Goal: Navigation & Orientation: Find specific page/section

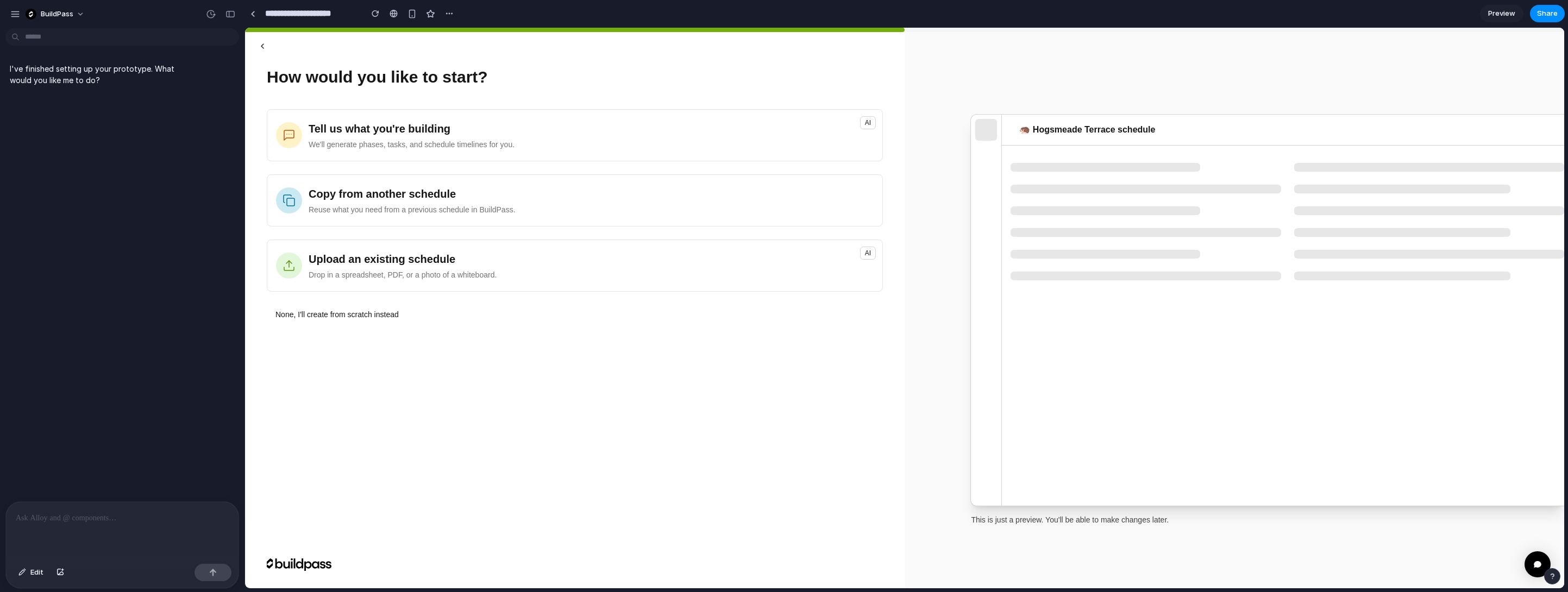
click at [261, 52] on button "button" at bounding box center [263, 46] width 26 height 20
click at [6, 12] on div "BuildPass" at bounding box center [122, 13] width 244 height 26
click at [14, 12] on div "button" at bounding box center [15, 14] width 9 height 9
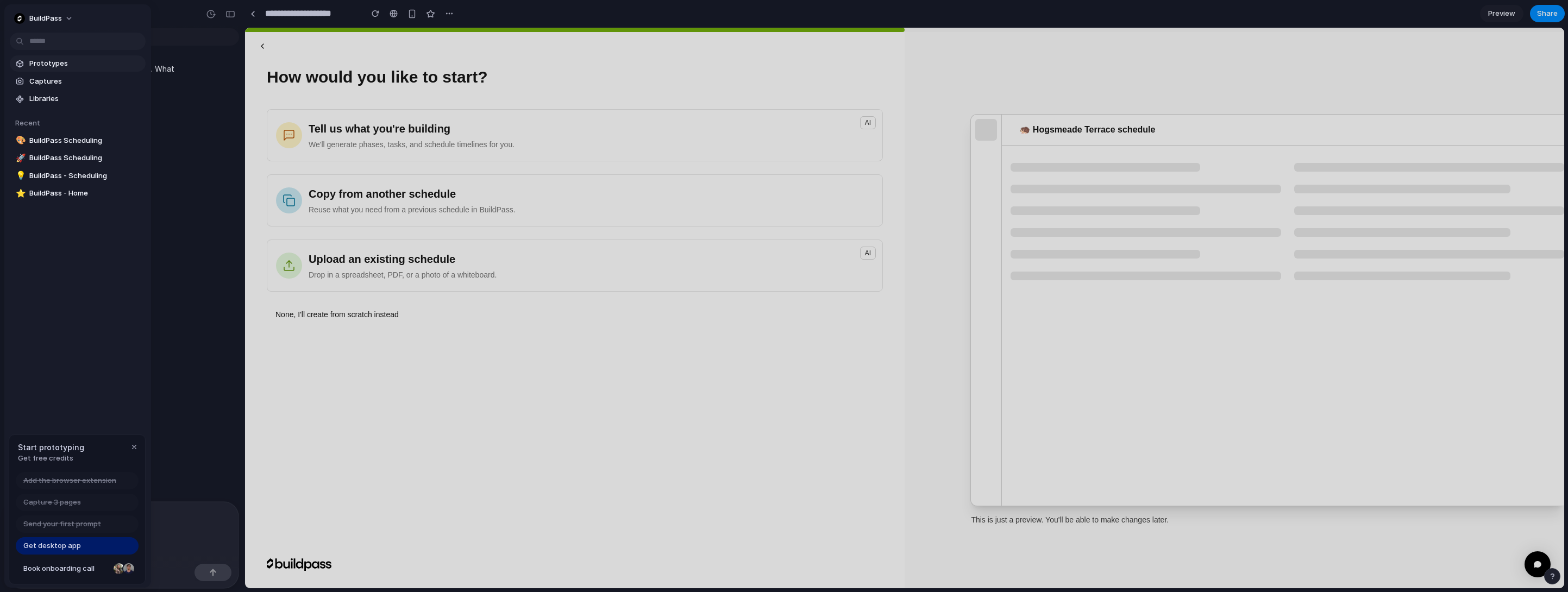
click at [50, 65] on span "Prototypes" at bounding box center [85, 63] width 112 height 11
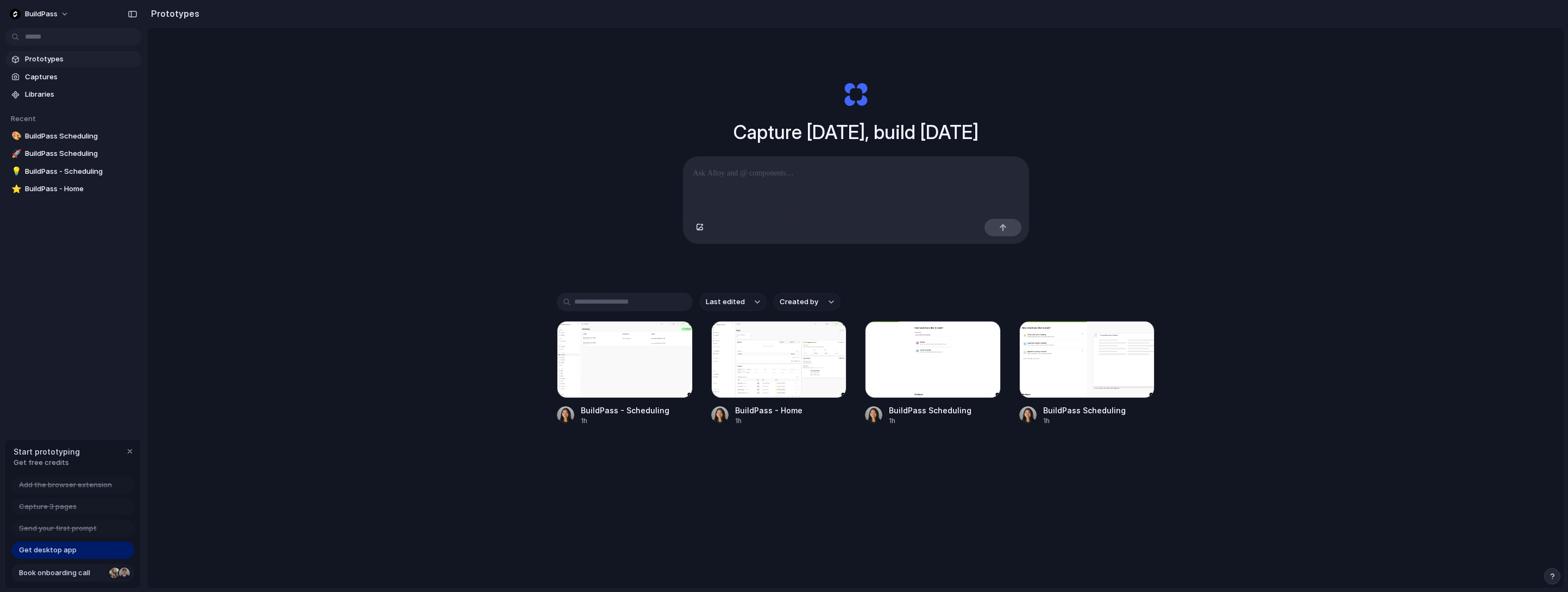
click at [89, 577] on span "Book onboarding call" at bounding box center [62, 572] width 86 height 11
click at [59, 75] on span "Captures" at bounding box center [81, 77] width 112 height 11
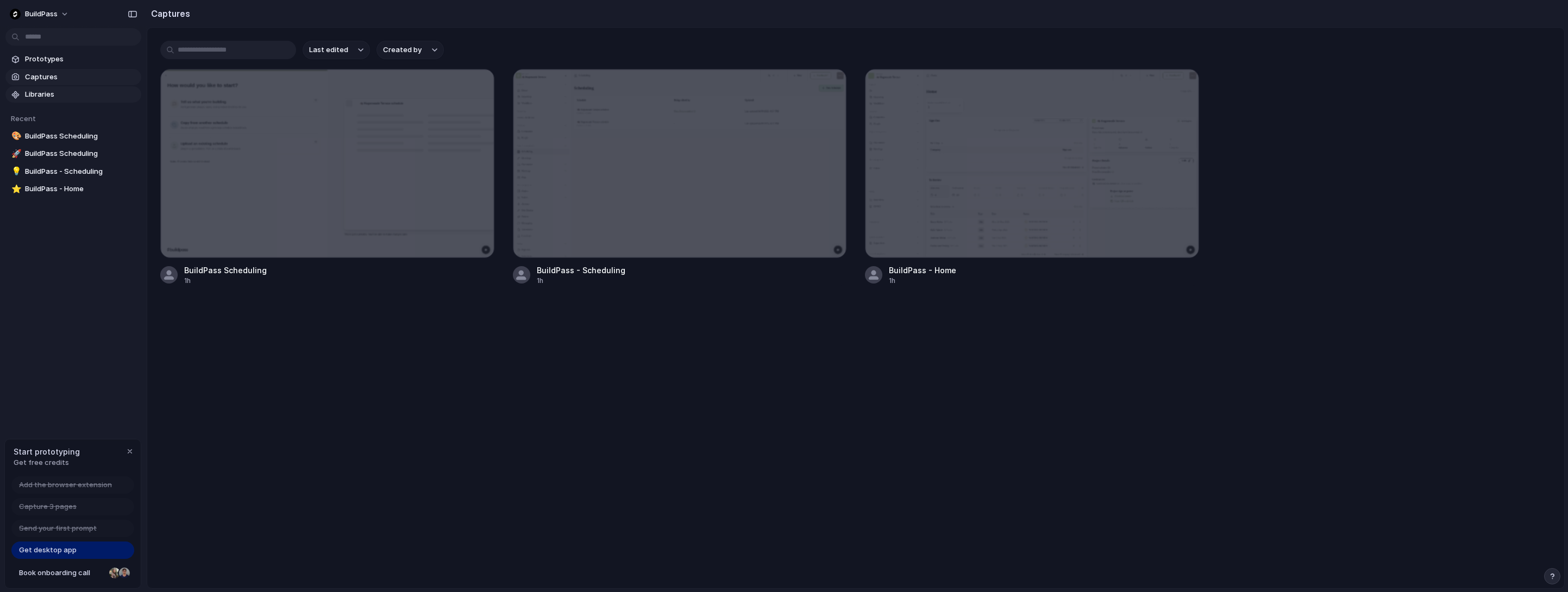
click at [57, 97] on span "Libraries" at bounding box center [81, 94] width 112 height 11
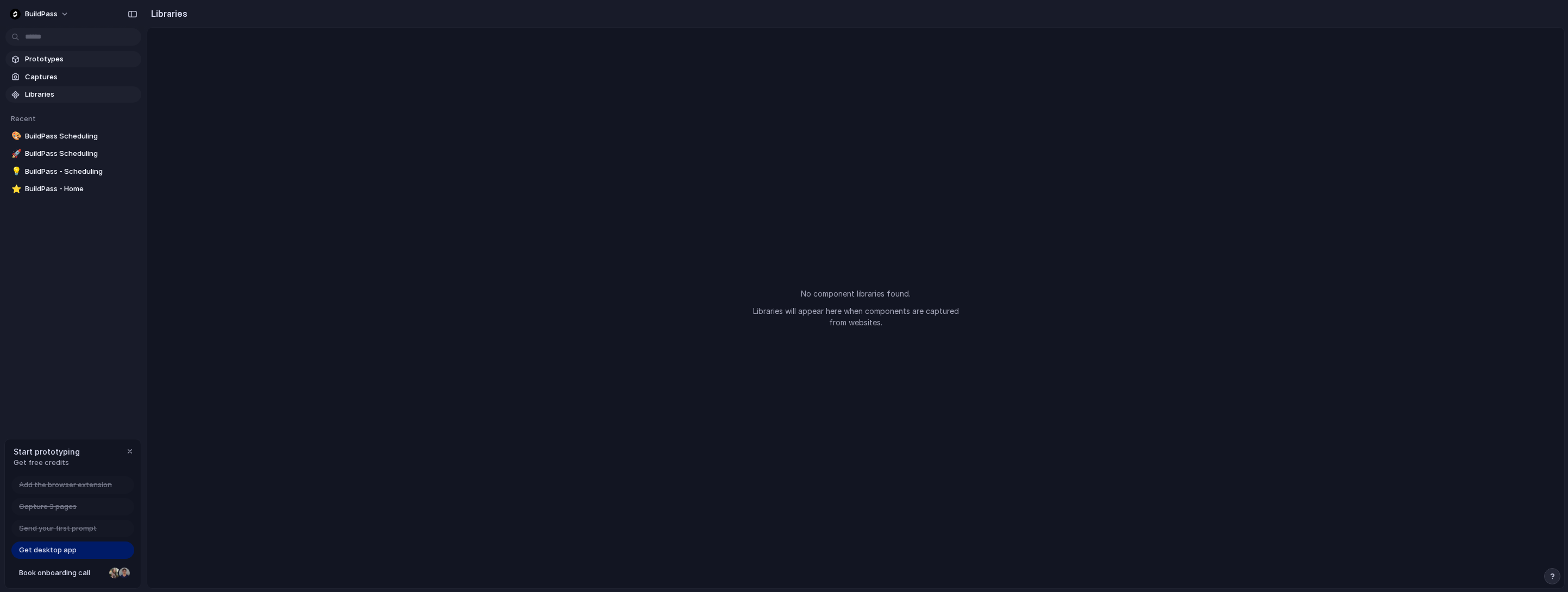
click at [61, 57] on span "Prototypes" at bounding box center [81, 59] width 112 height 11
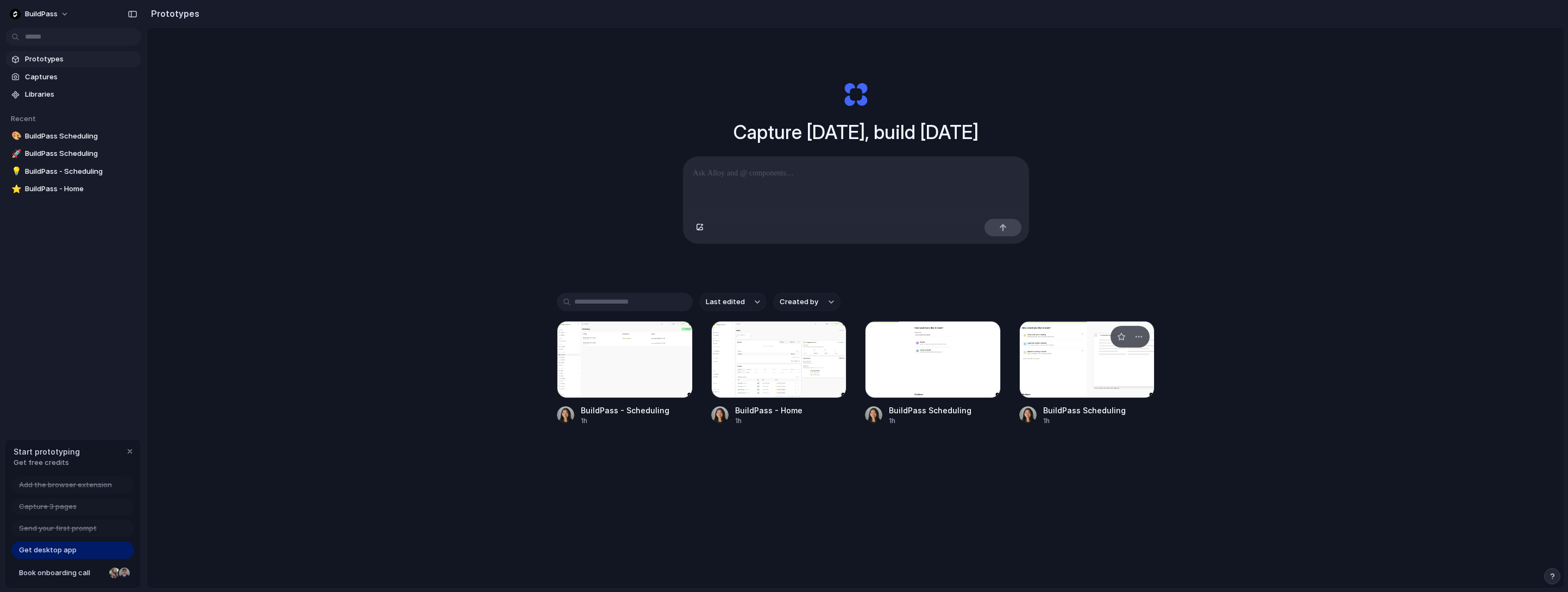
click at [1090, 378] on div at bounding box center [1087, 359] width 136 height 77
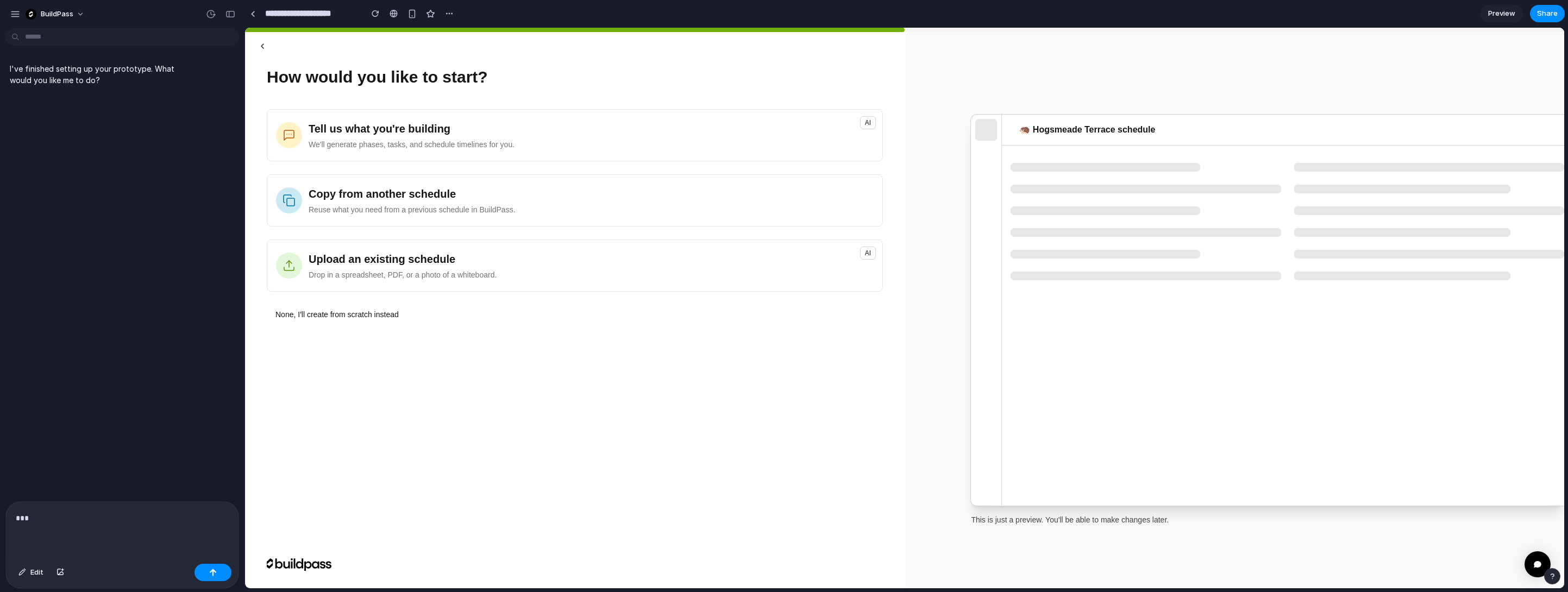
click at [263, 44] on button "button" at bounding box center [263, 46] width 26 height 20
click at [114, 223] on div "I've finished setting up your prototype. What would you like me to do?" at bounding box center [119, 267] width 238 height 468
click at [15, 16] on div "button" at bounding box center [15, 14] width 9 height 9
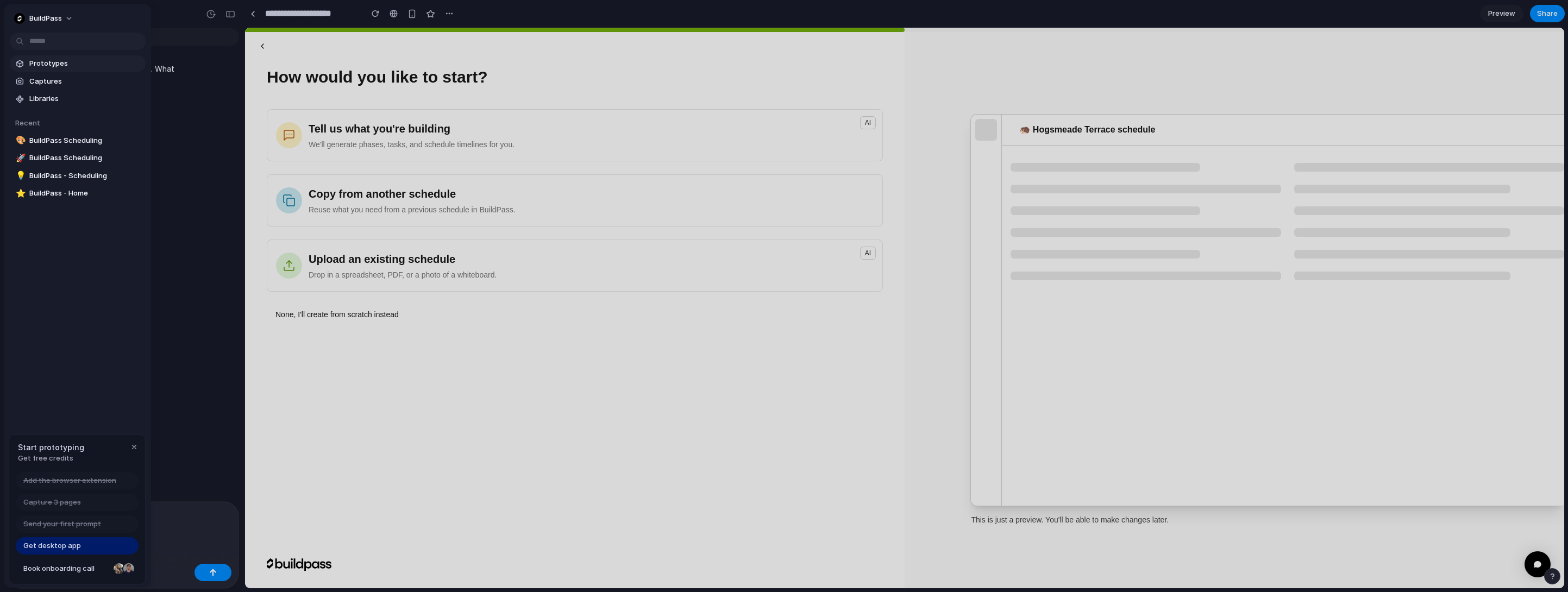
click at [27, 59] on link "Prototypes" at bounding box center [77, 63] width 136 height 16
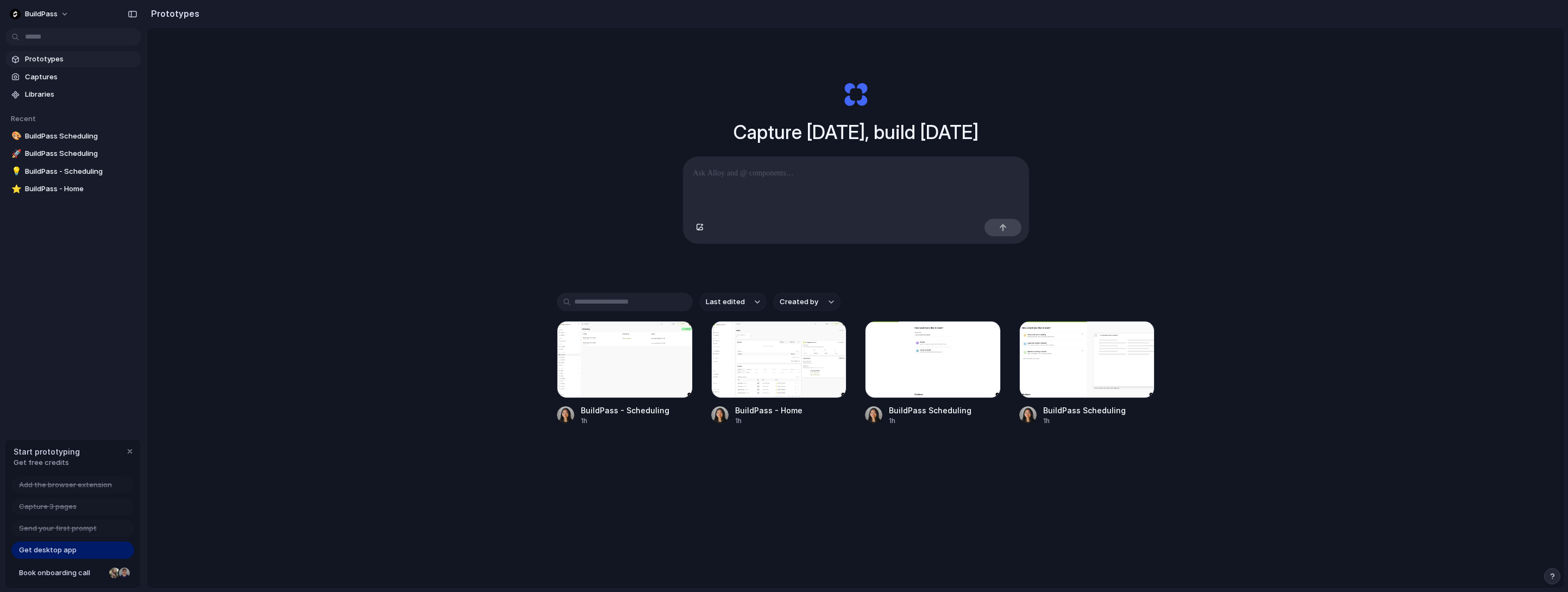
click at [87, 549] on link "Get desktop app" at bounding box center [73, 550] width 123 height 17
